Goal: Task Accomplishment & Management: Manage account settings

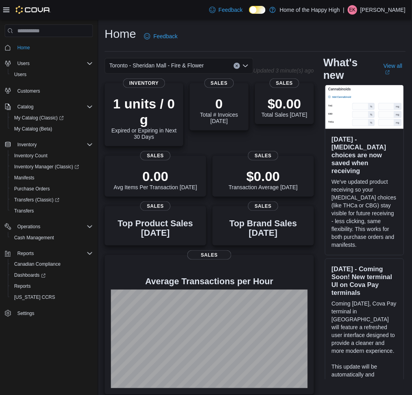
click at [363, 6] on p "Emily Krizanic-Evenden" at bounding box center [383, 9] width 45 height 9
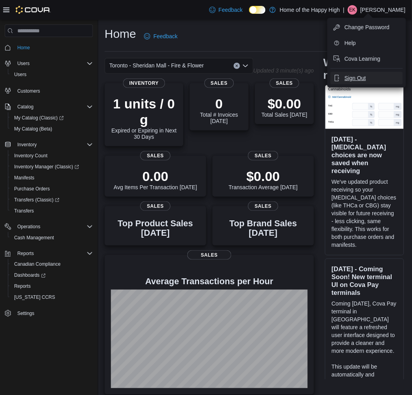
click at [357, 75] on span "Sign Out" at bounding box center [355, 78] width 21 height 8
